Goal: Navigation & Orientation: Understand site structure

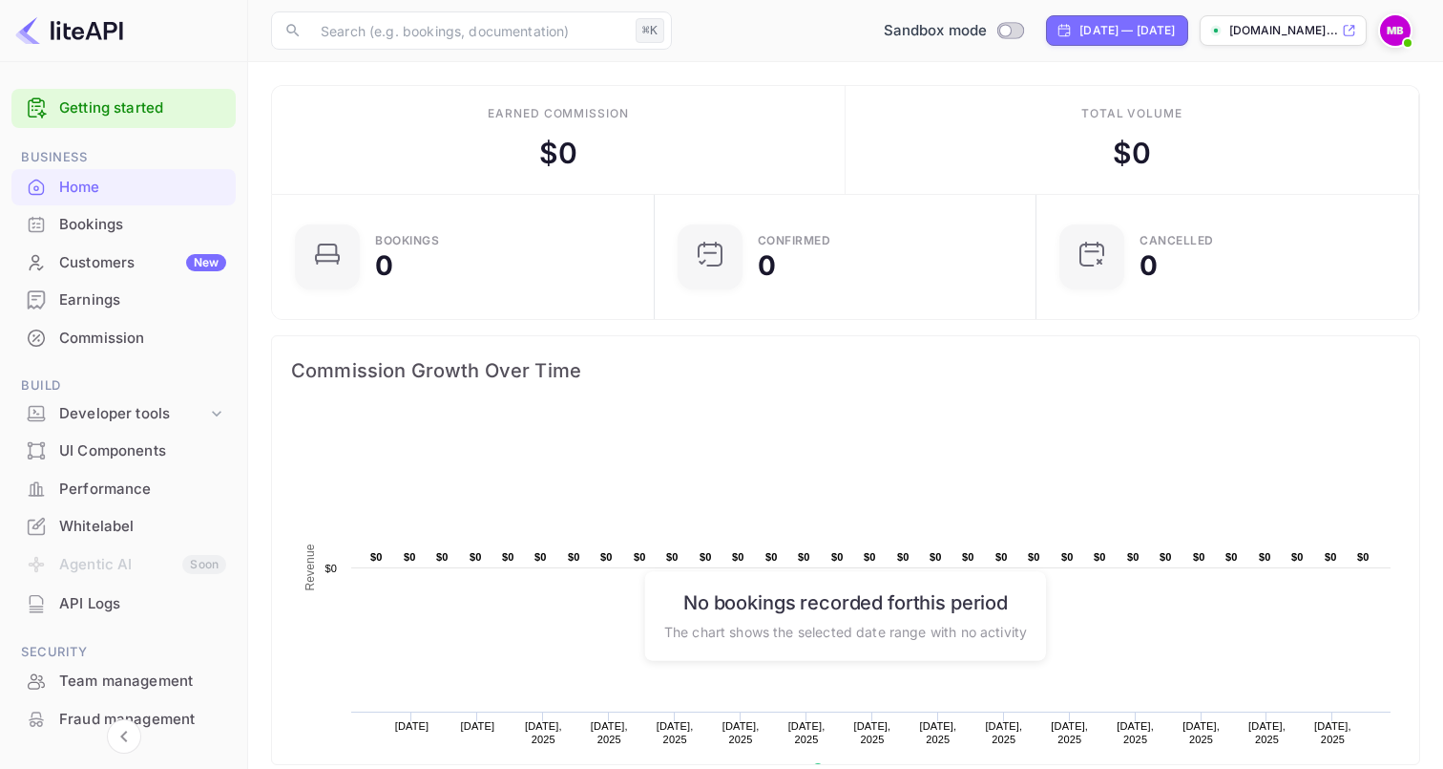
click at [144, 264] on div "Customers New" at bounding box center [142, 263] width 167 height 22
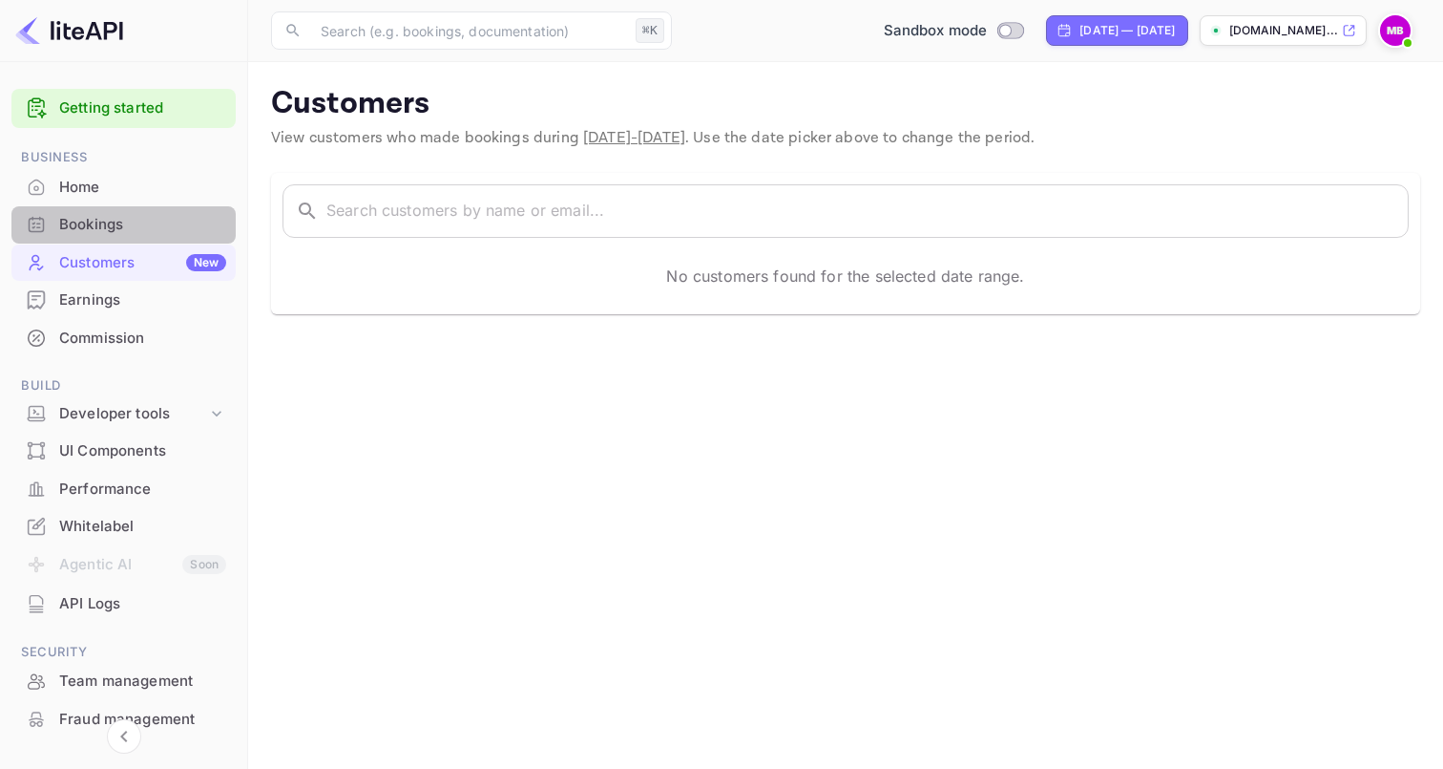
click at [144, 218] on div "Bookings" at bounding box center [142, 225] width 167 height 22
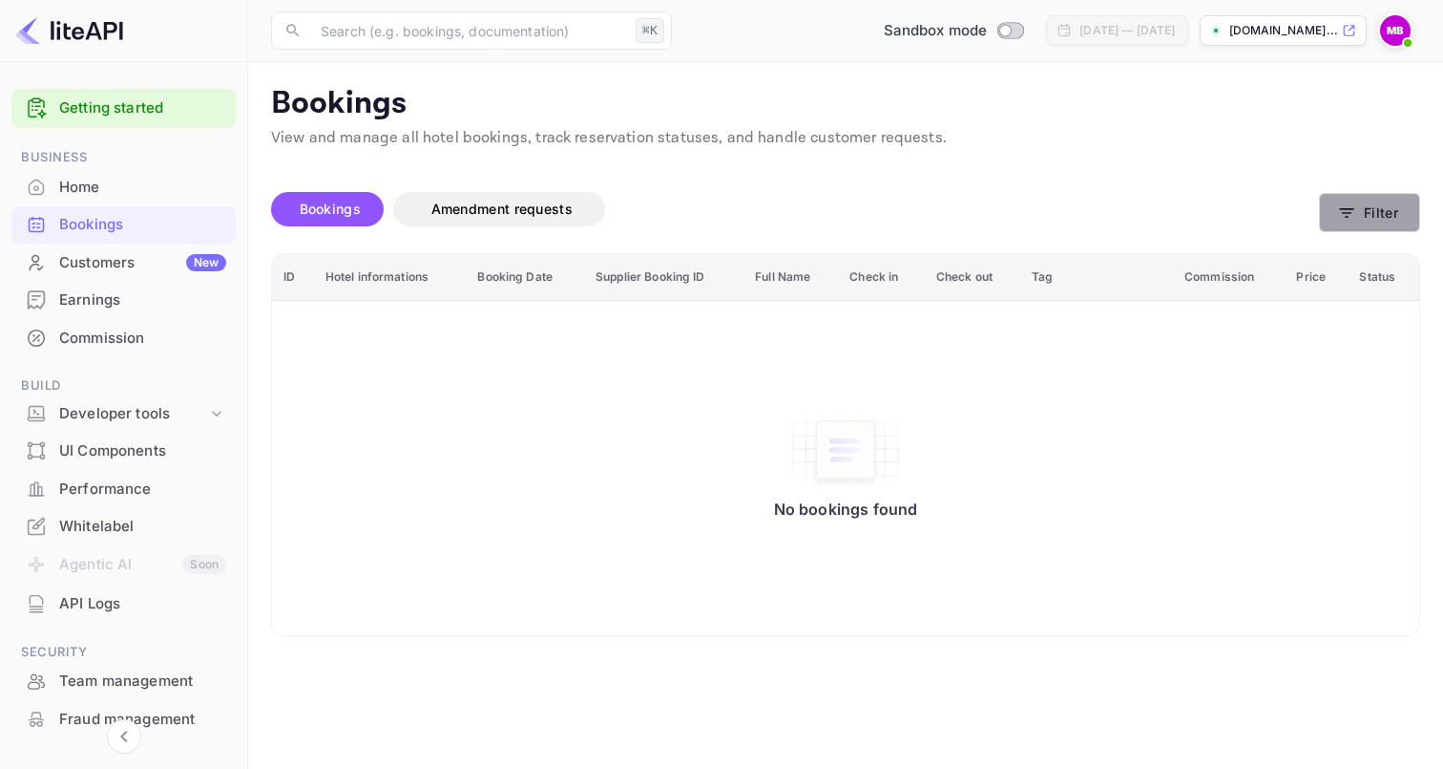
click at [1365, 197] on button "Filter" at bounding box center [1369, 212] width 101 height 39
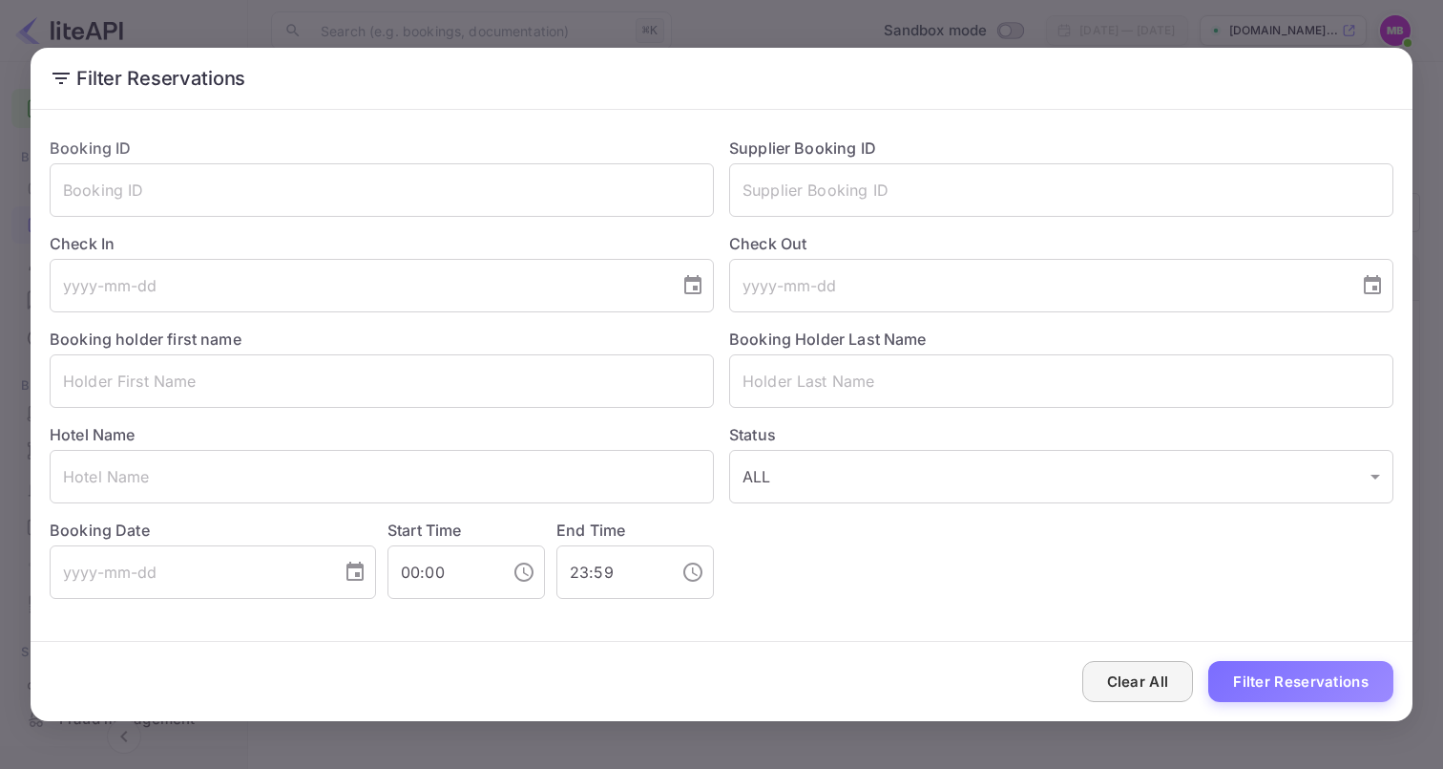
click at [1145, 696] on button "Clear All" at bounding box center [1139, 681] width 112 height 41
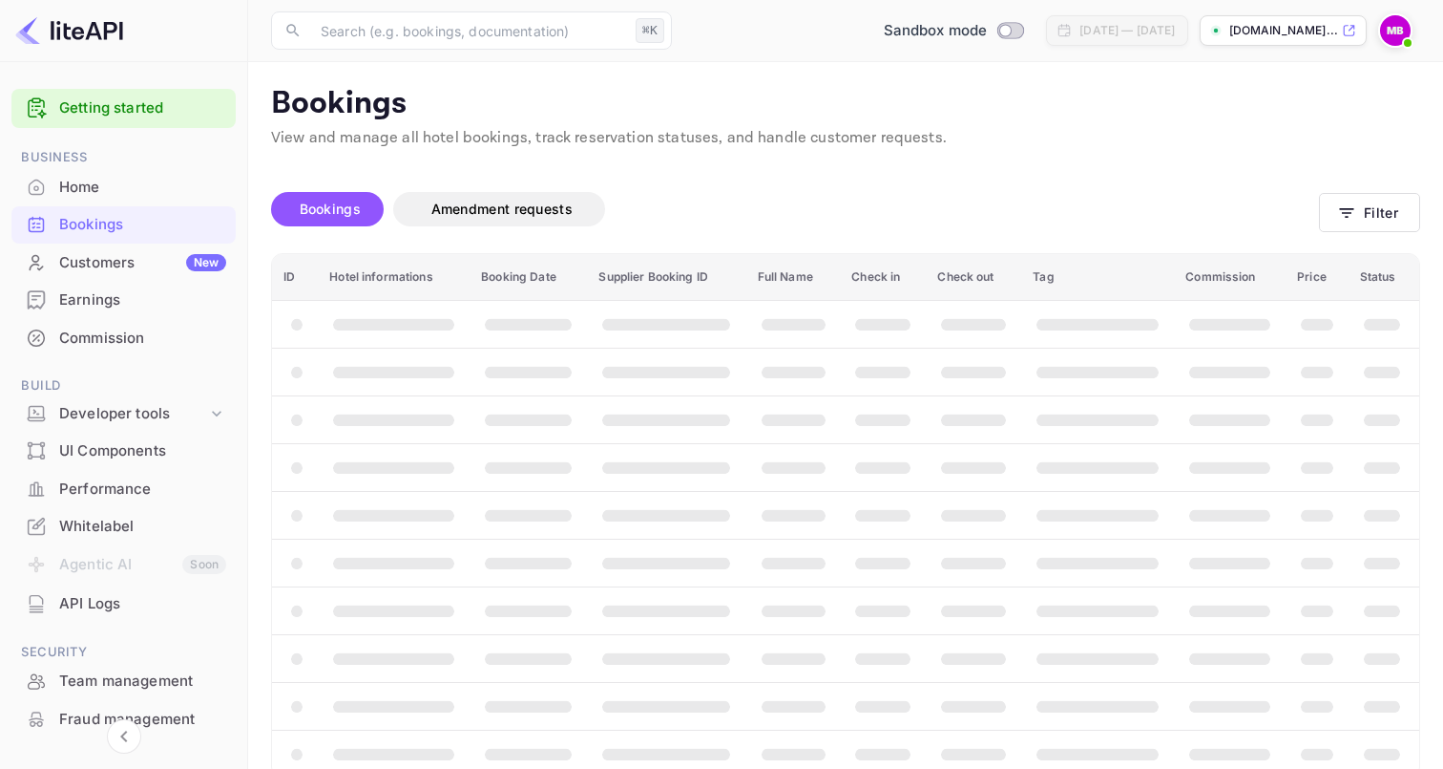
click at [158, 306] on div "Earnings" at bounding box center [142, 300] width 167 height 22
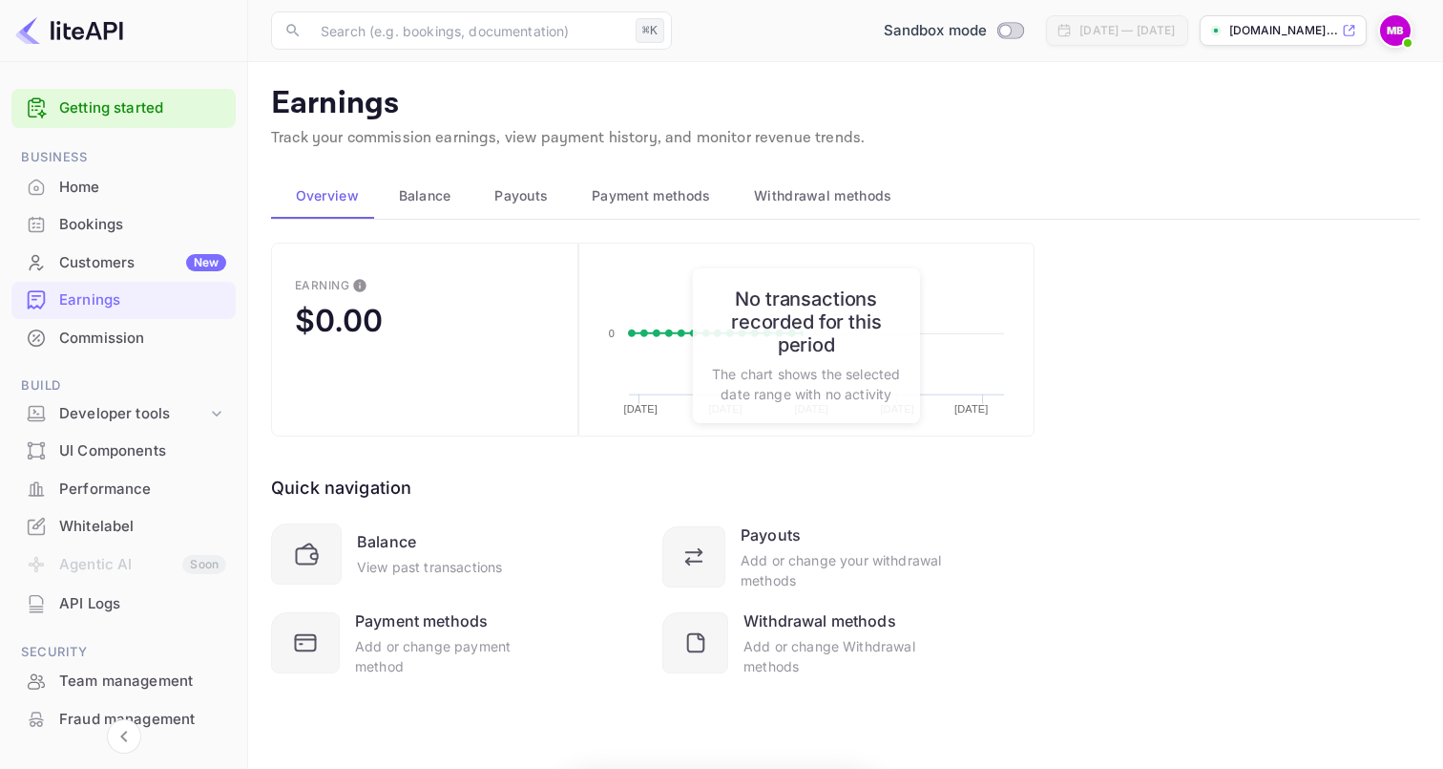
click at [136, 348] on div "Commission" at bounding box center [123, 338] width 224 height 37
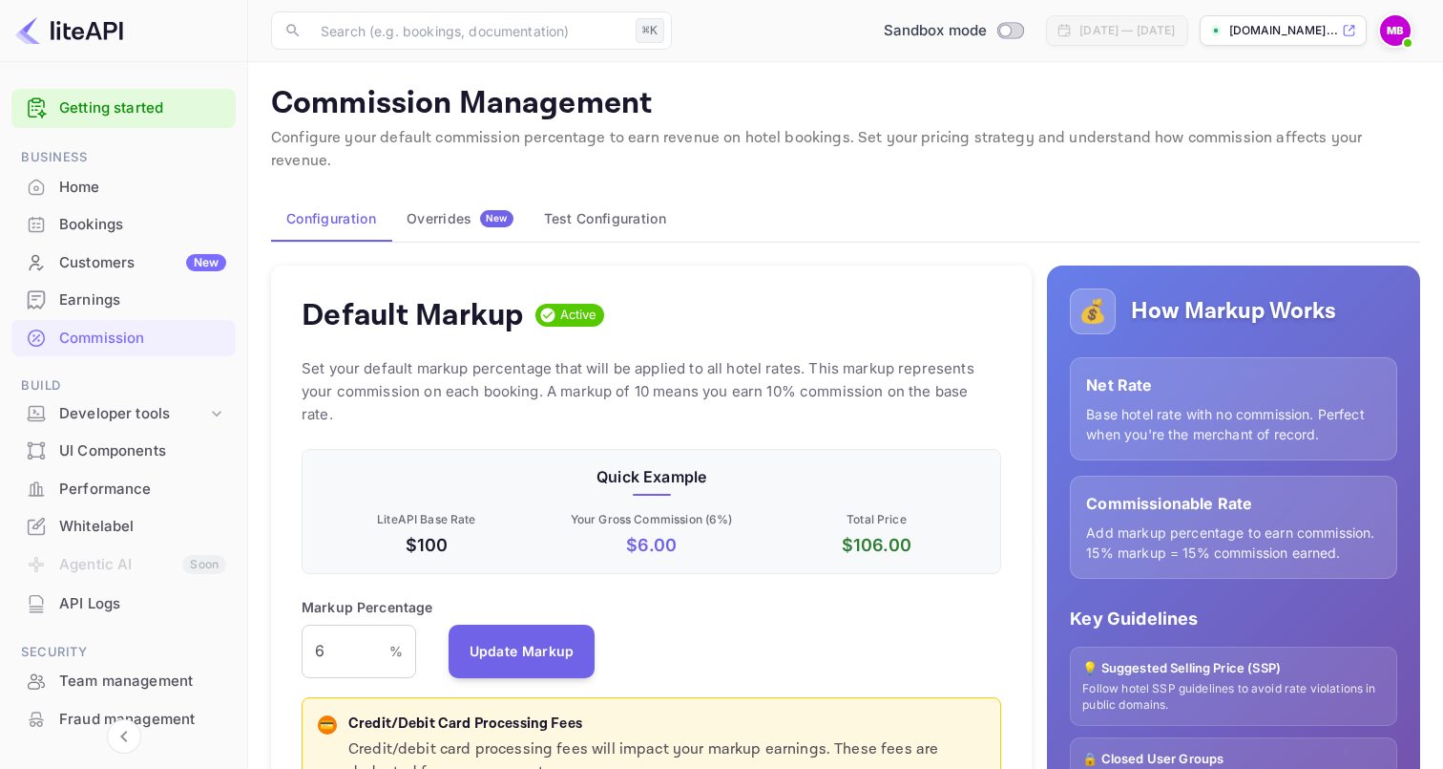
scroll to position [339, 700]
click at [126, 320] on div "Commission" at bounding box center [123, 338] width 224 height 37
click at [101, 293] on div "Earnings" at bounding box center [142, 300] width 167 height 22
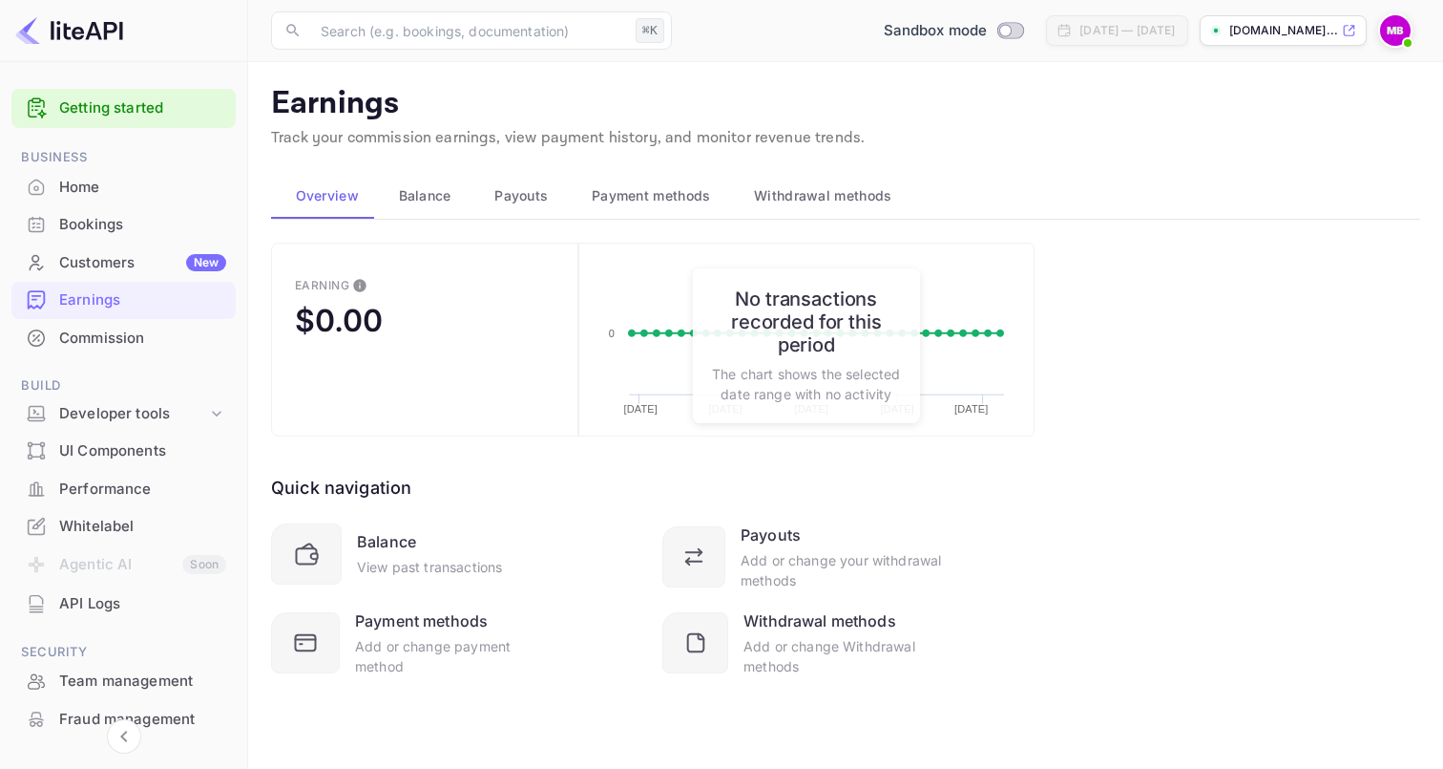
click at [417, 188] on span "Balance" at bounding box center [425, 195] width 53 height 23
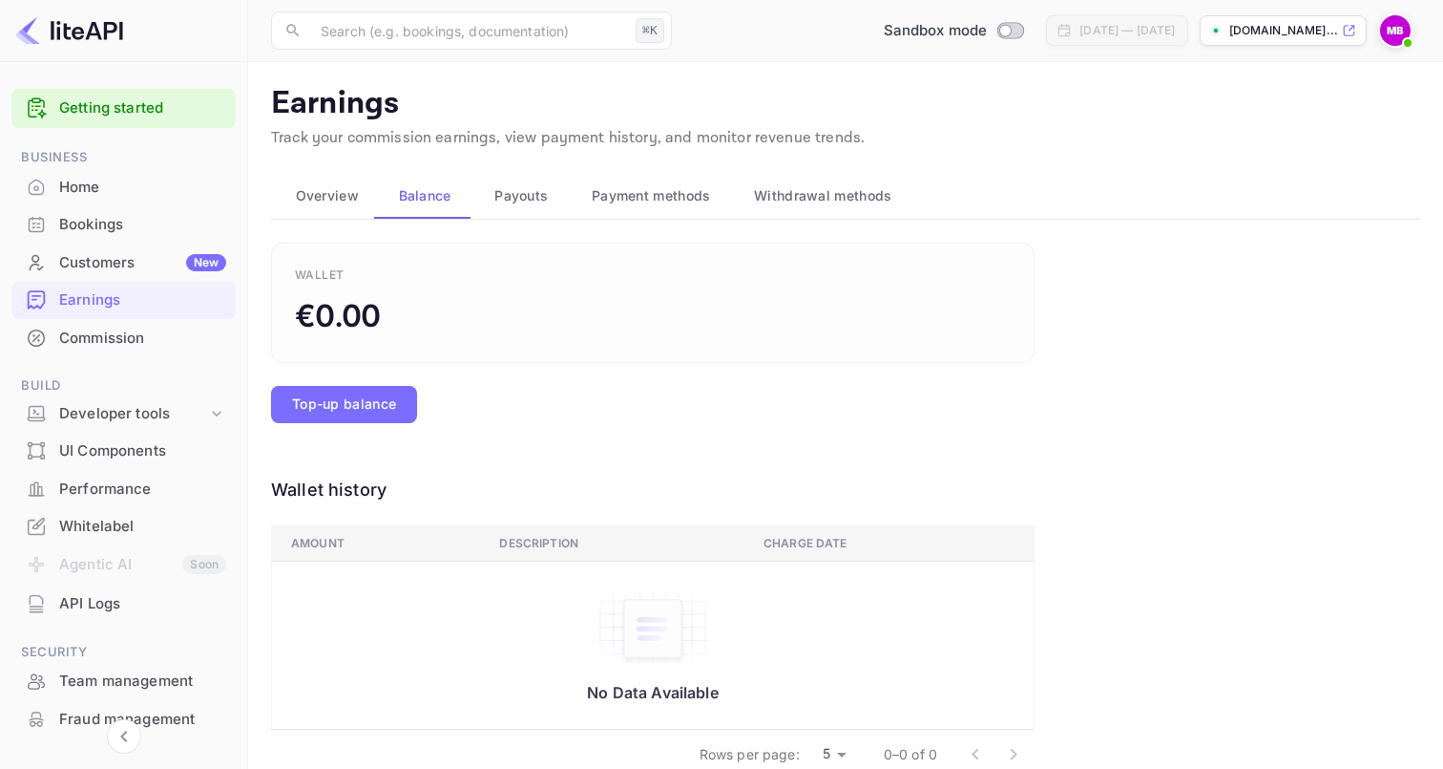
click at [520, 208] on button "Payouts" at bounding box center [519, 196] width 97 height 46
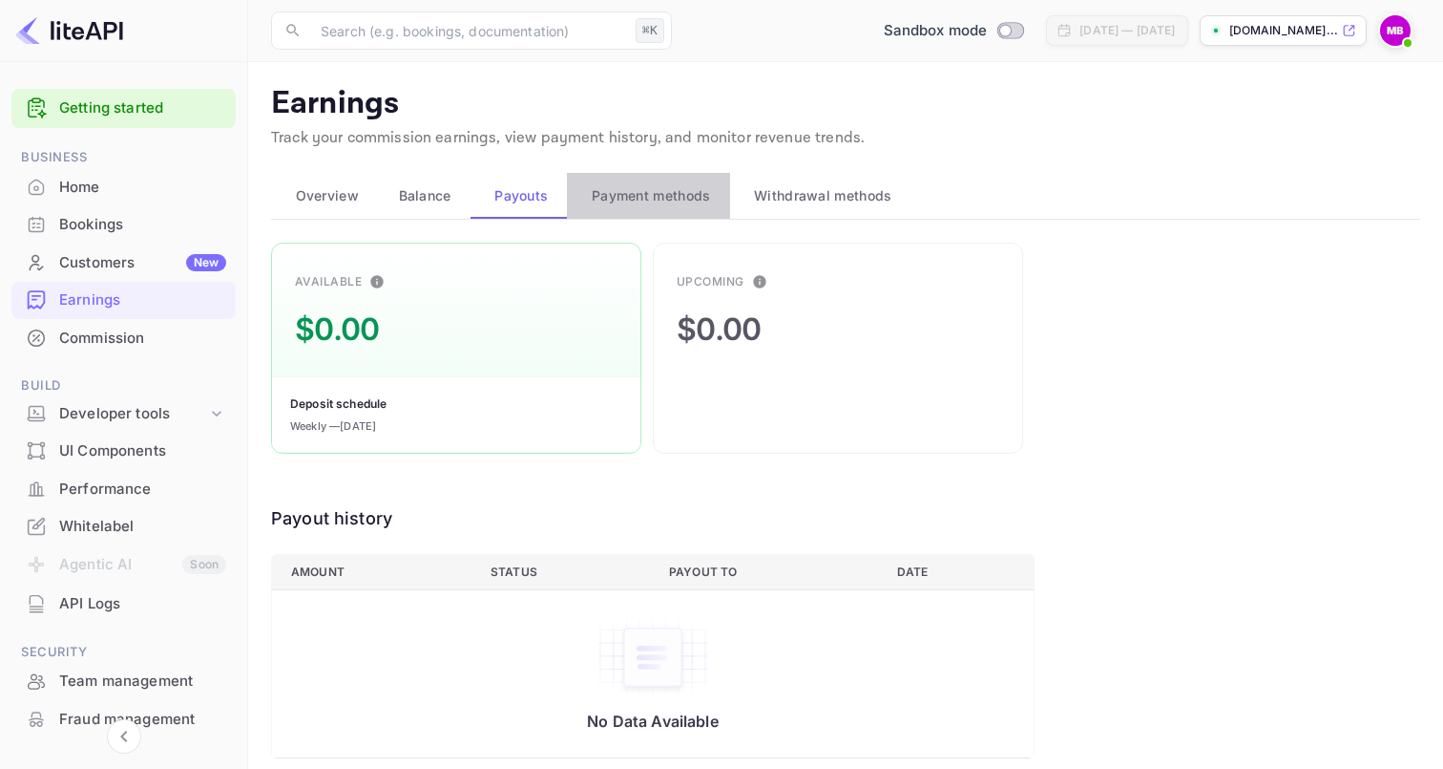
click at [595, 215] on button "Payment methods" at bounding box center [648, 196] width 162 height 46
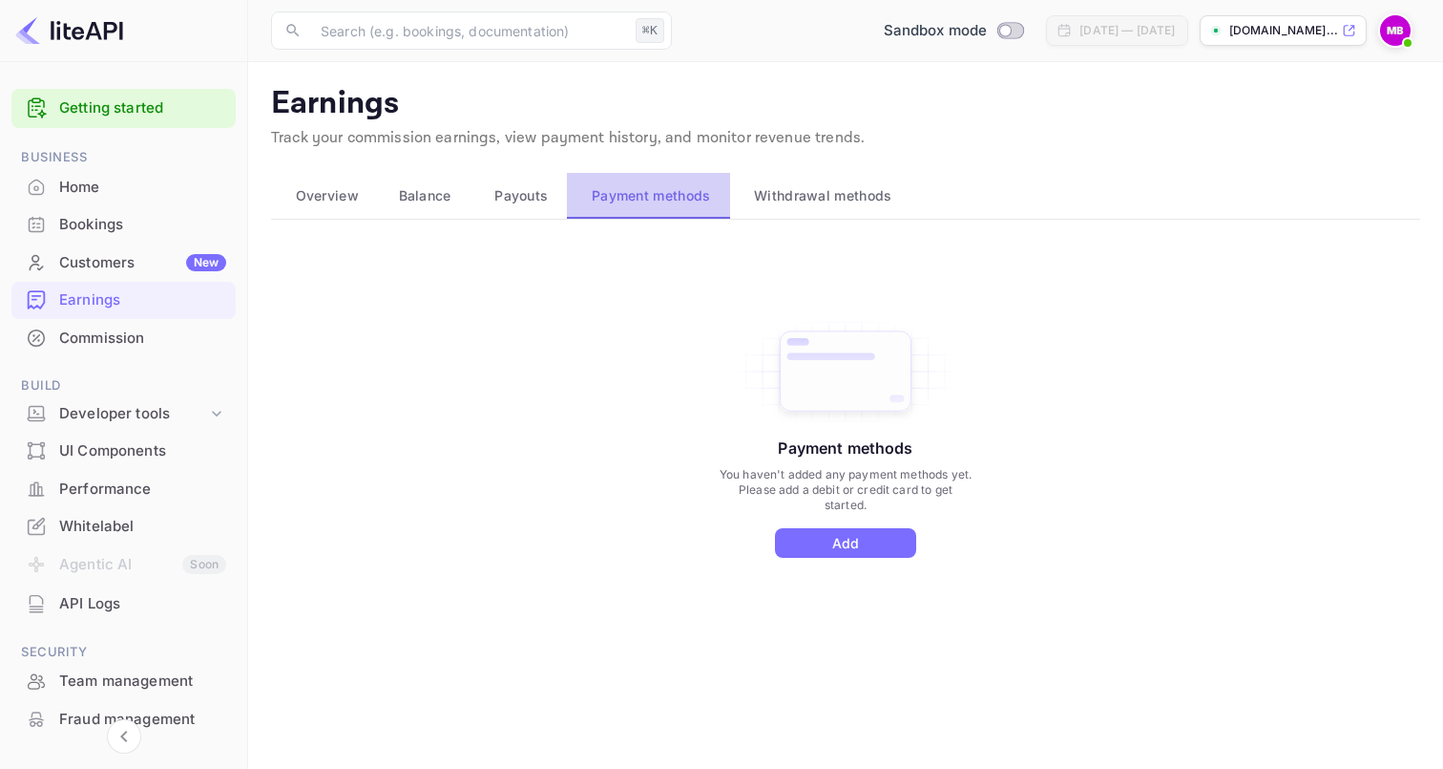
click at [717, 214] on button "Payment methods" at bounding box center [648, 196] width 162 height 46
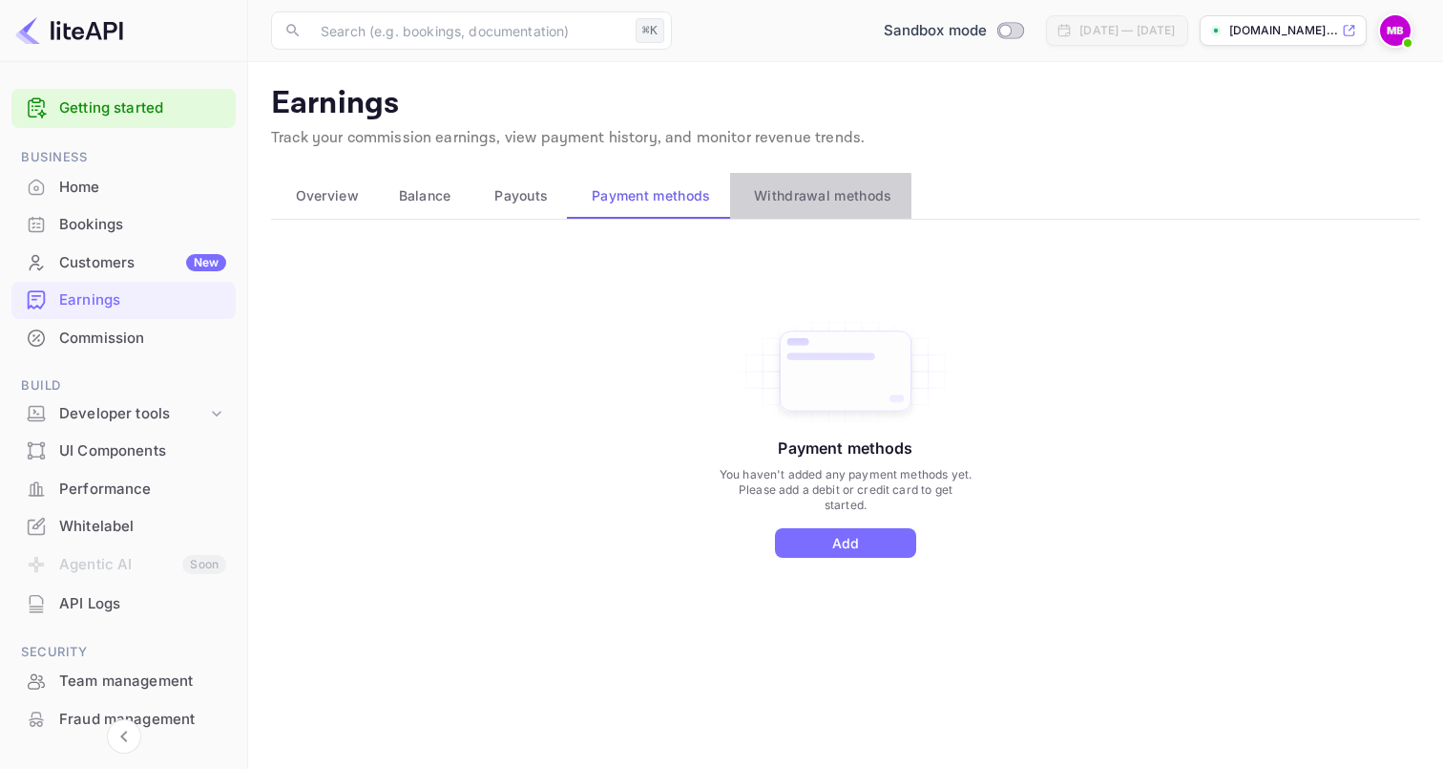
click at [772, 208] on button "Withdrawal methods" at bounding box center [820, 196] width 181 height 46
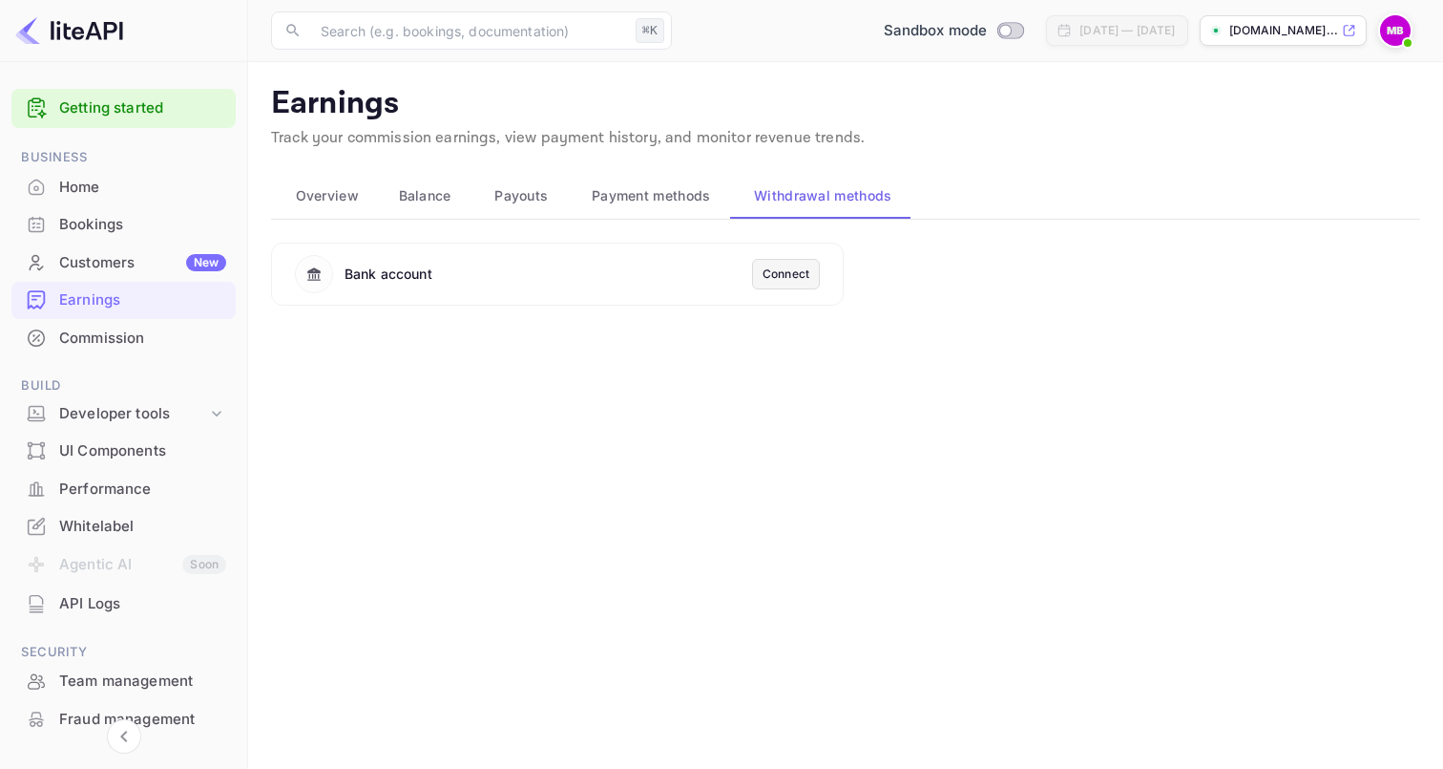
click at [141, 447] on div "UI Components" at bounding box center [142, 451] width 167 height 22
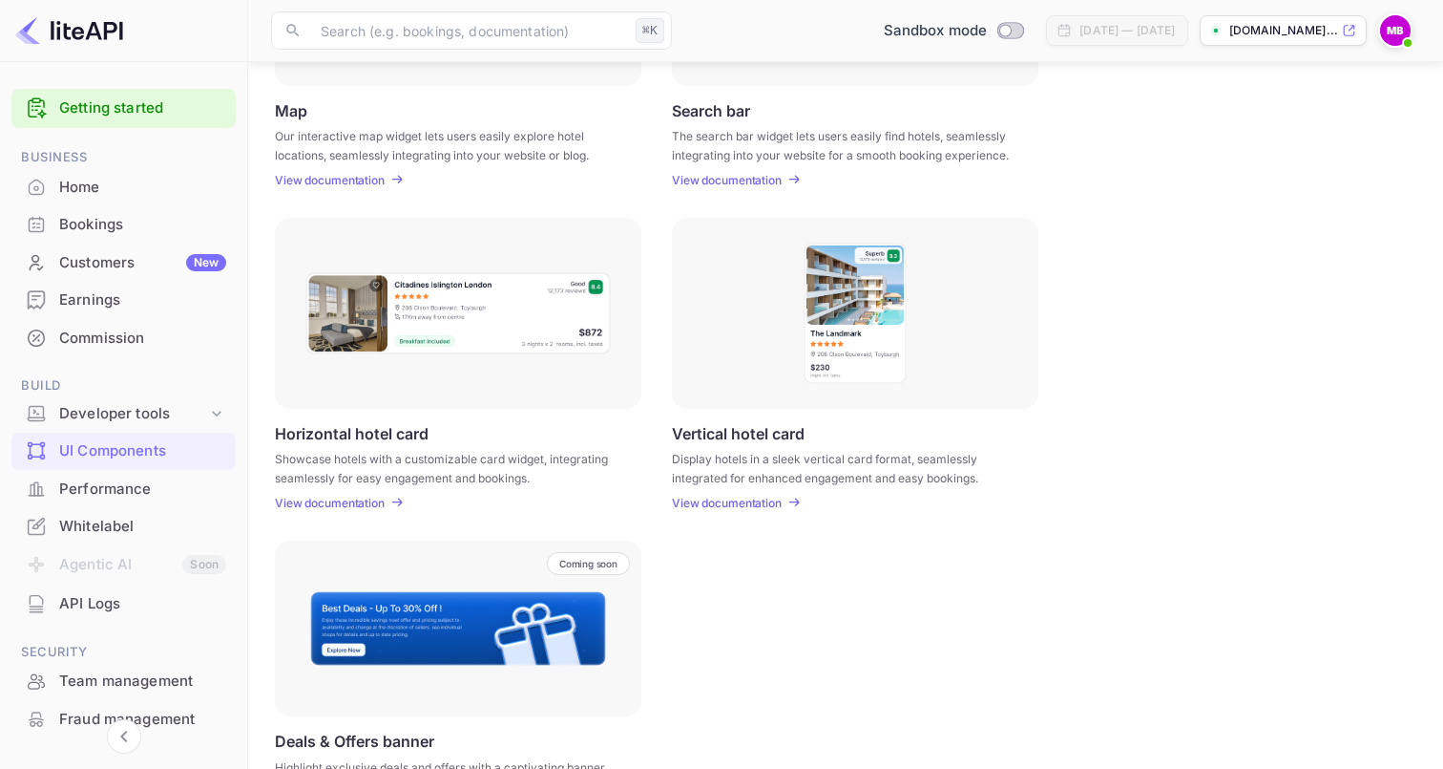
scroll to position [517, 0]
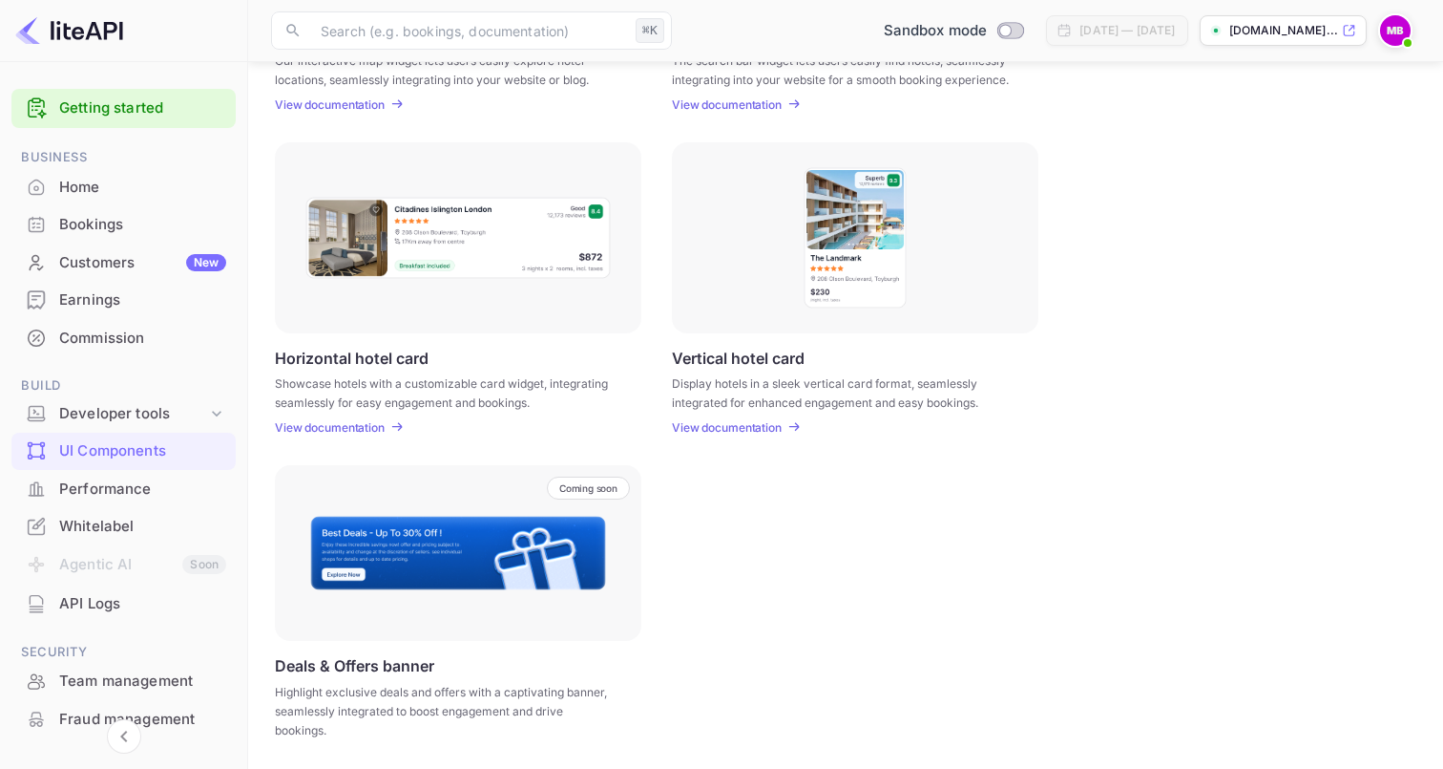
click at [1343, 29] on icon at bounding box center [1349, 30] width 14 height 13
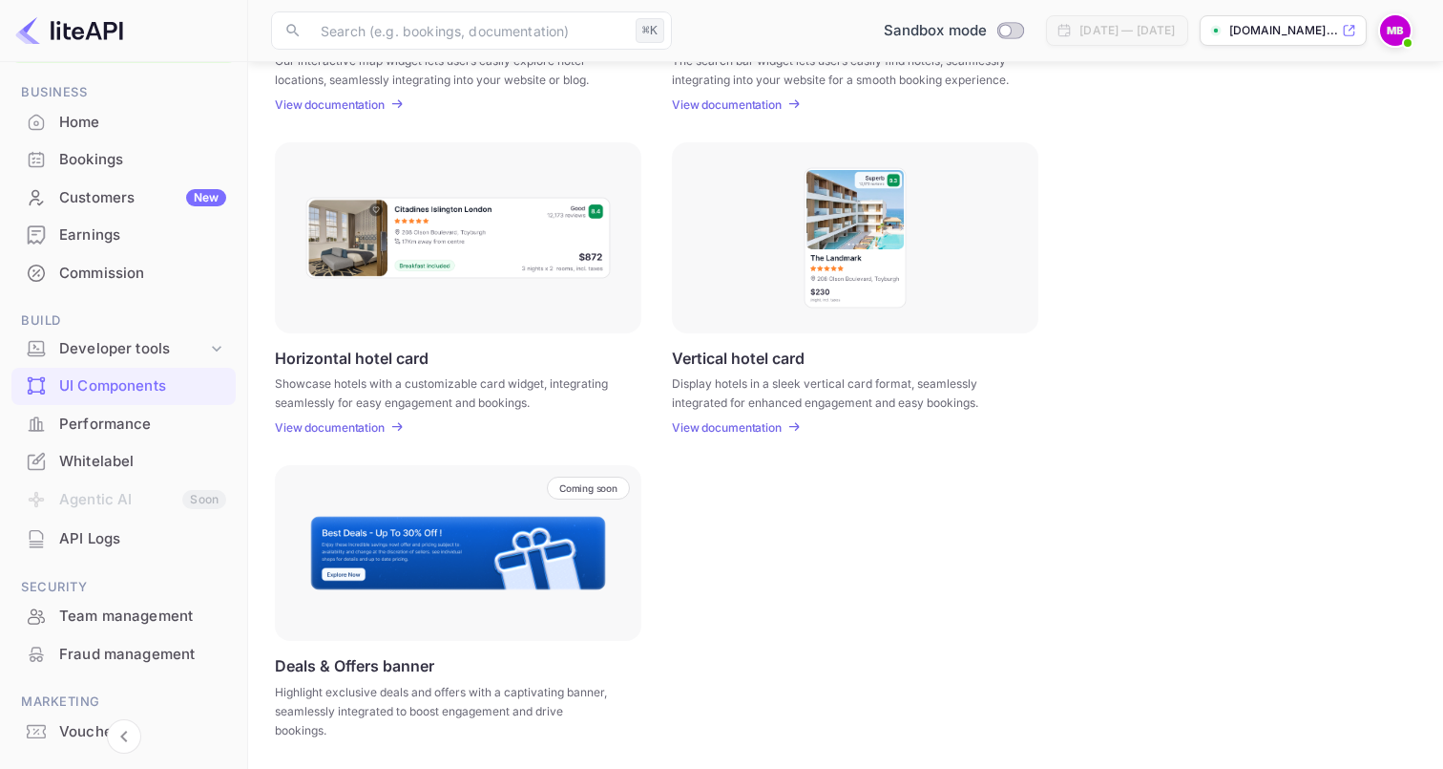
click at [111, 453] on div "Whitelabel" at bounding box center [142, 462] width 167 height 22
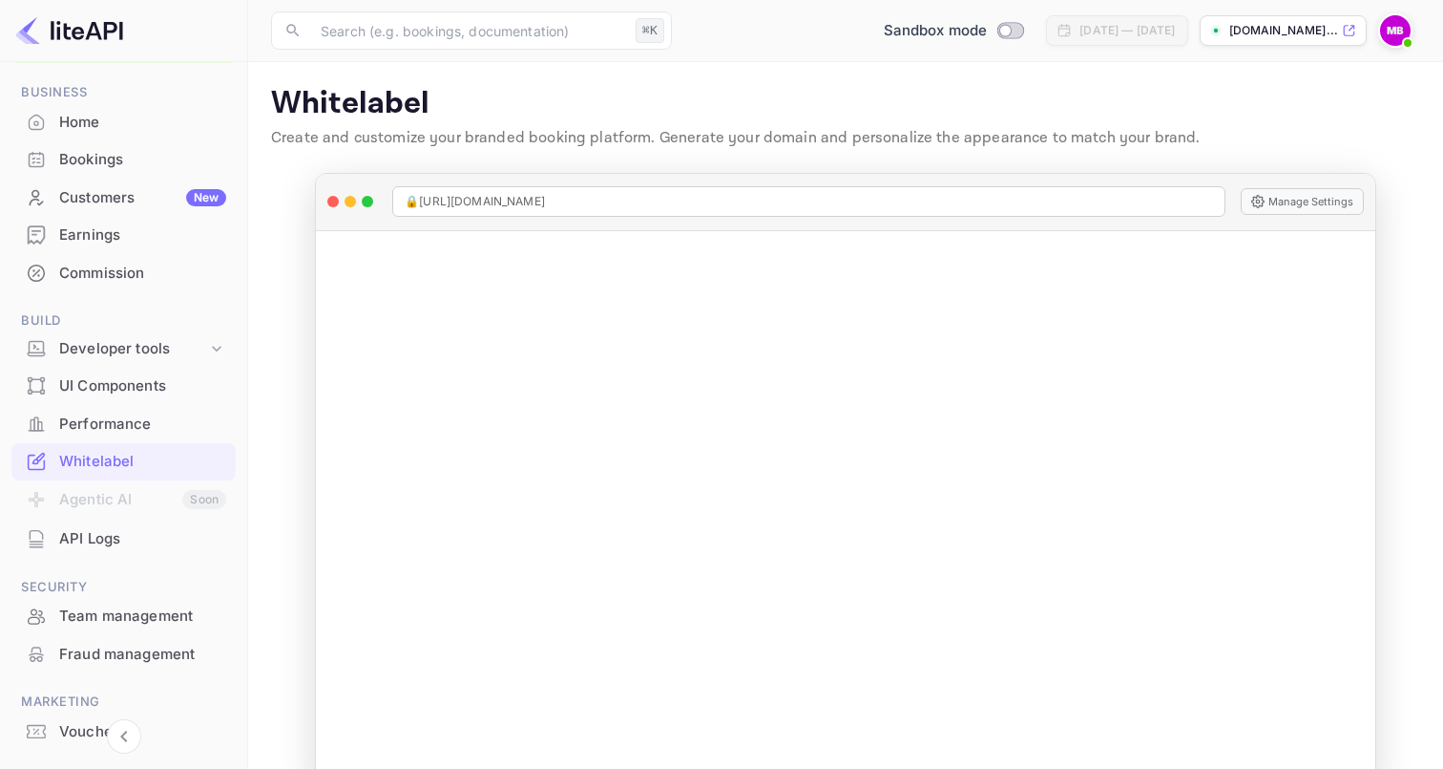
click at [1260, 202] on circle at bounding box center [1258, 202] width 4 height 4
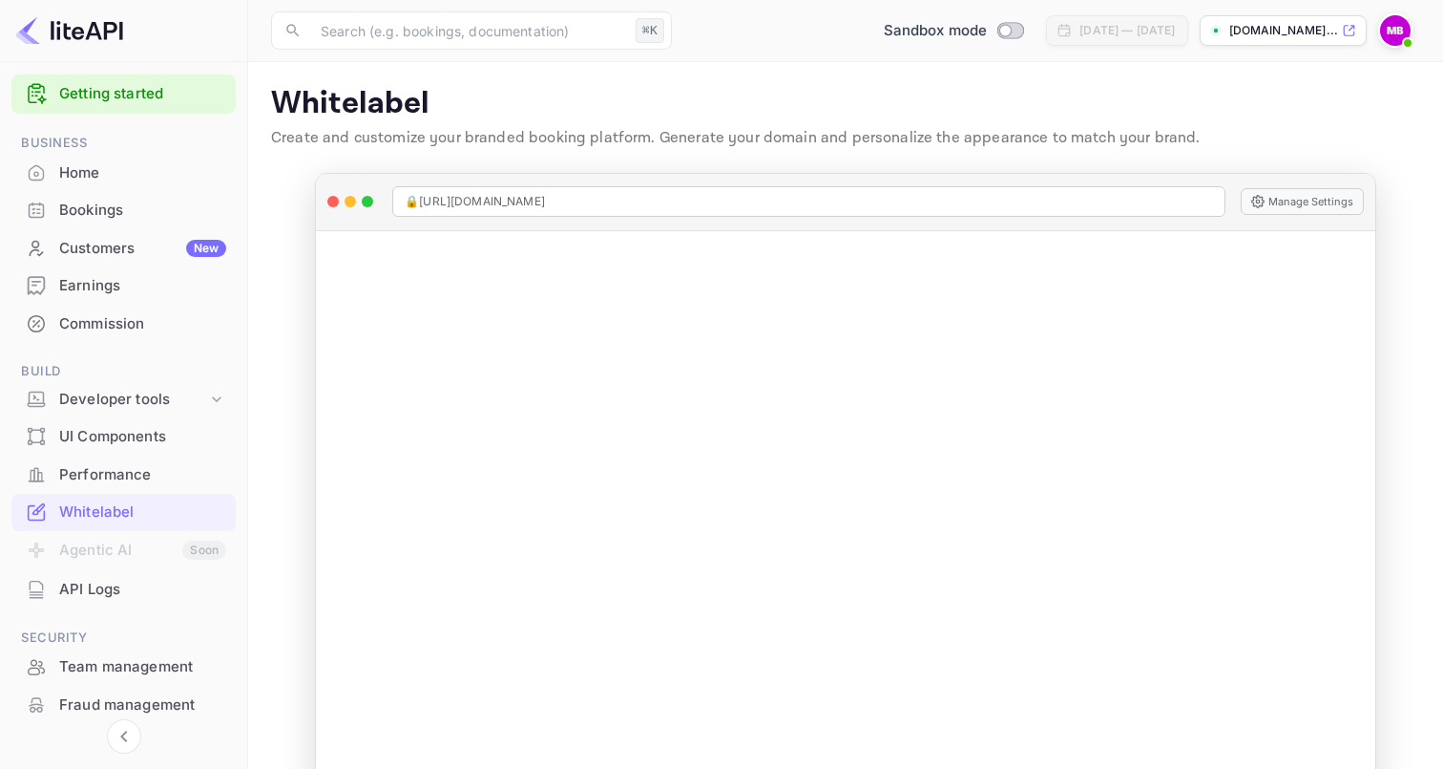
scroll to position [12, 0]
click at [129, 424] on div "UI Components" at bounding box center [123, 438] width 224 height 37
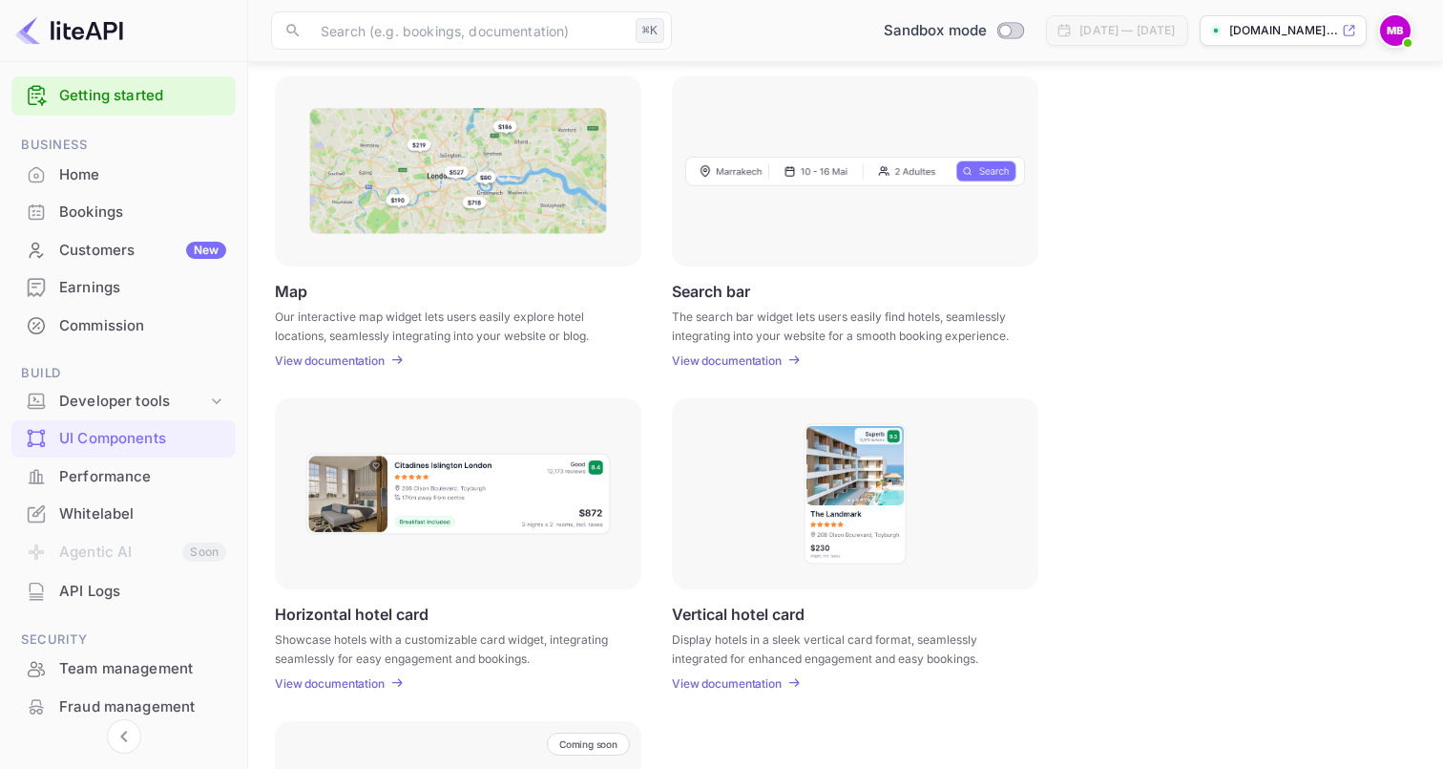
scroll to position [517, 0]
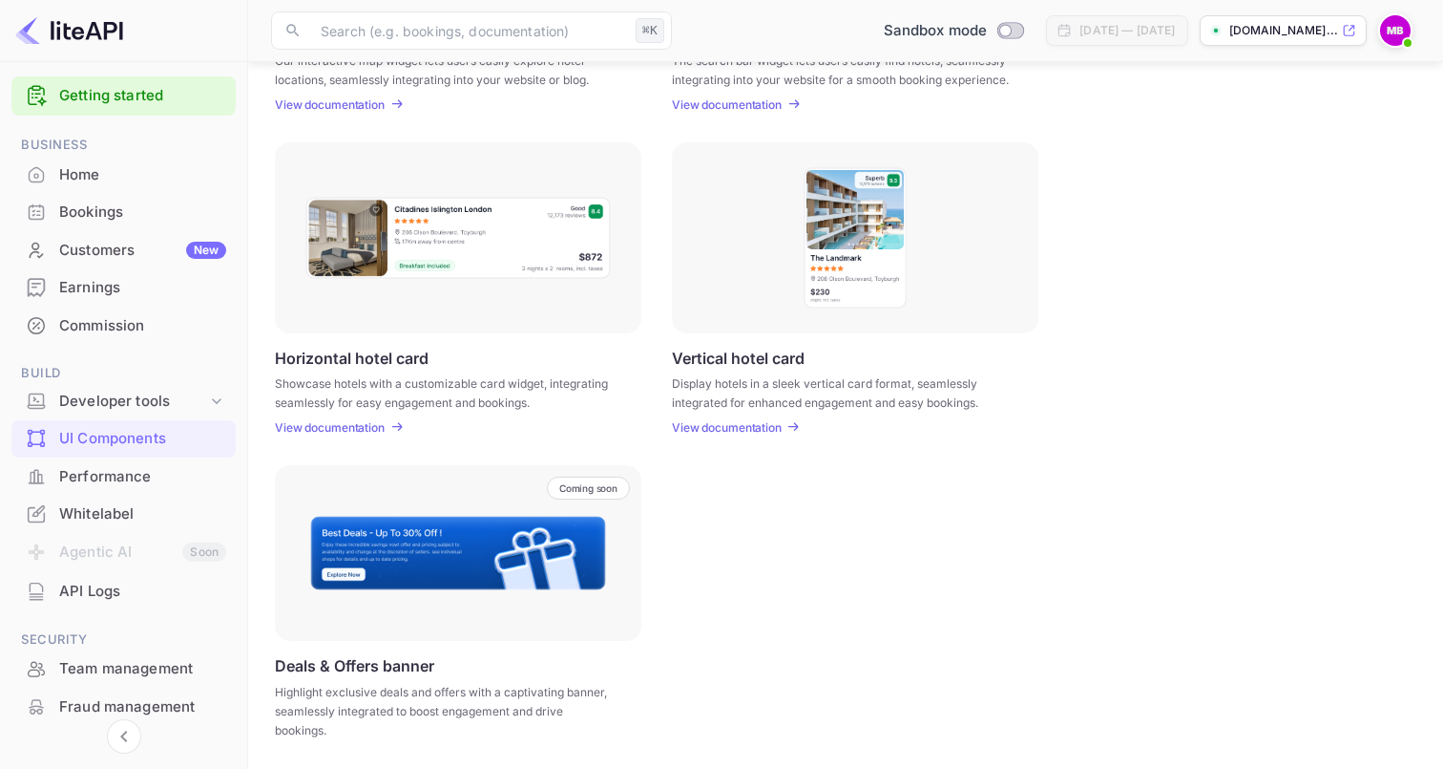
click at [738, 423] on p "View documentation" at bounding box center [727, 427] width 110 height 14
click at [1033, 541] on div "Coming soon Deals & Offers banner Highlight exclusive deals and offers with a c…" at bounding box center [846, 606] width 1142 height 282
click at [915, 569] on div "Coming soon Deals & Offers banner Highlight exclusive deals and offers with a c…" at bounding box center [846, 606] width 1142 height 282
click at [938, 627] on div "Coming soon Deals & Offers banner Highlight exclusive deals and offers with a c…" at bounding box center [846, 606] width 1142 height 282
drag, startPoint x: 989, startPoint y: 672, endPoint x: 1025, endPoint y: 666, distance: 36.7
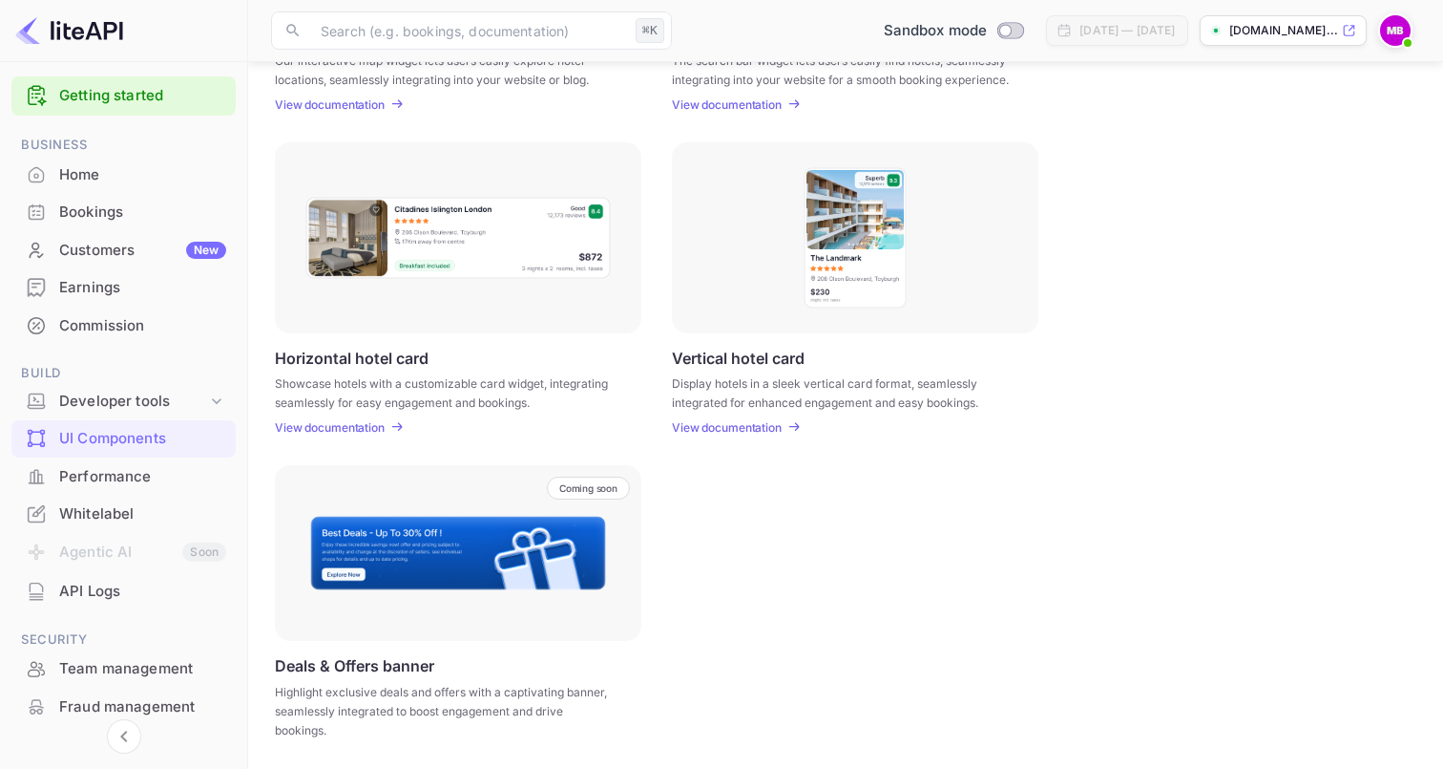
click at [1025, 666] on div "Coming soon Deals & Offers banner Highlight exclusive deals and offers with a c…" at bounding box center [846, 606] width 1142 height 282
click at [726, 427] on p "View documentation" at bounding box center [727, 427] width 110 height 14
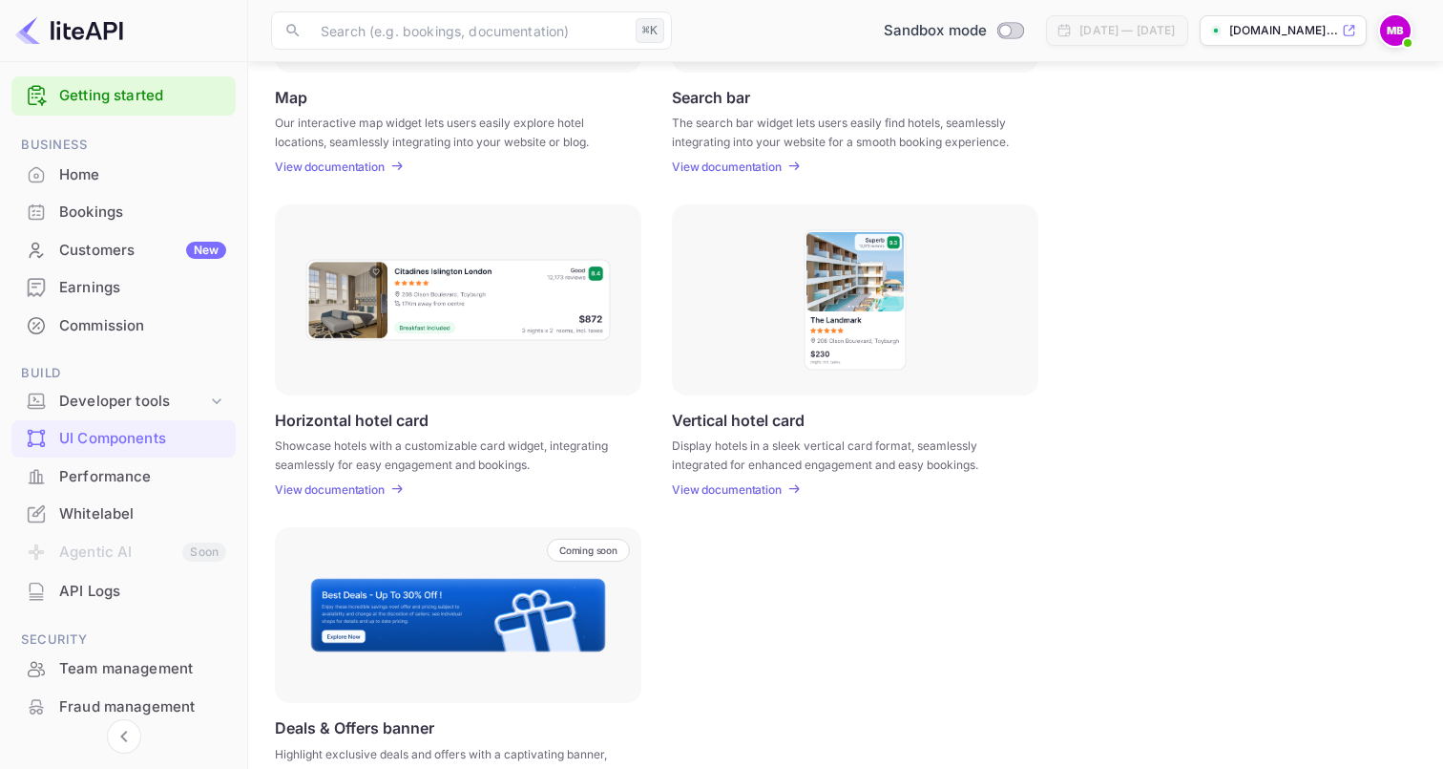
scroll to position [457, 0]
